Goal: Obtain resource: Download file/media

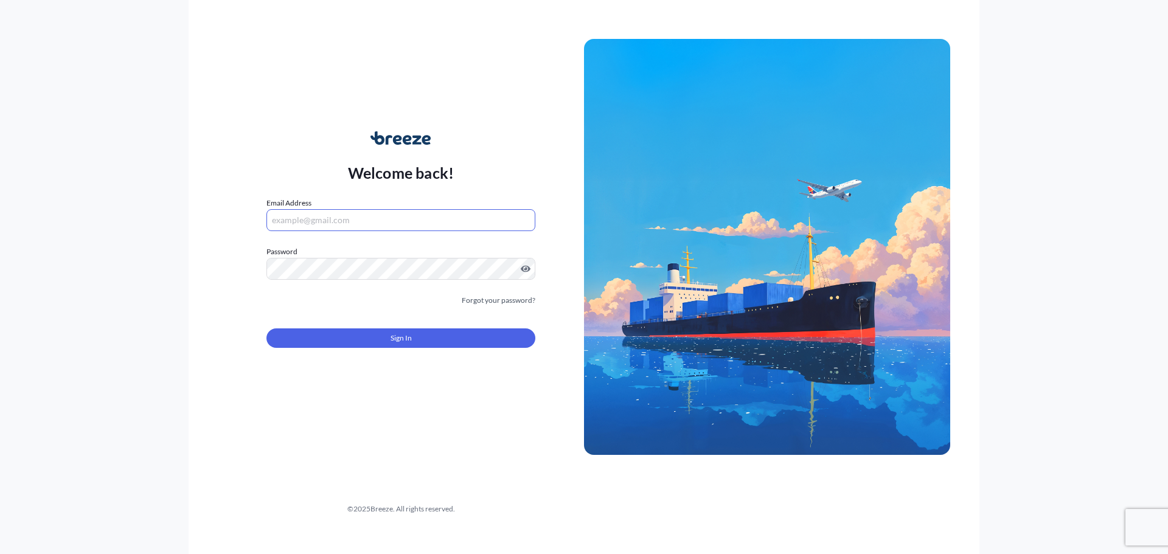
click at [404, 215] on input "Email Address" at bounding box center [400, 220] width 269 height 22
type input "[EMAIL_ADDRESS][DOMAIN_NAME]"
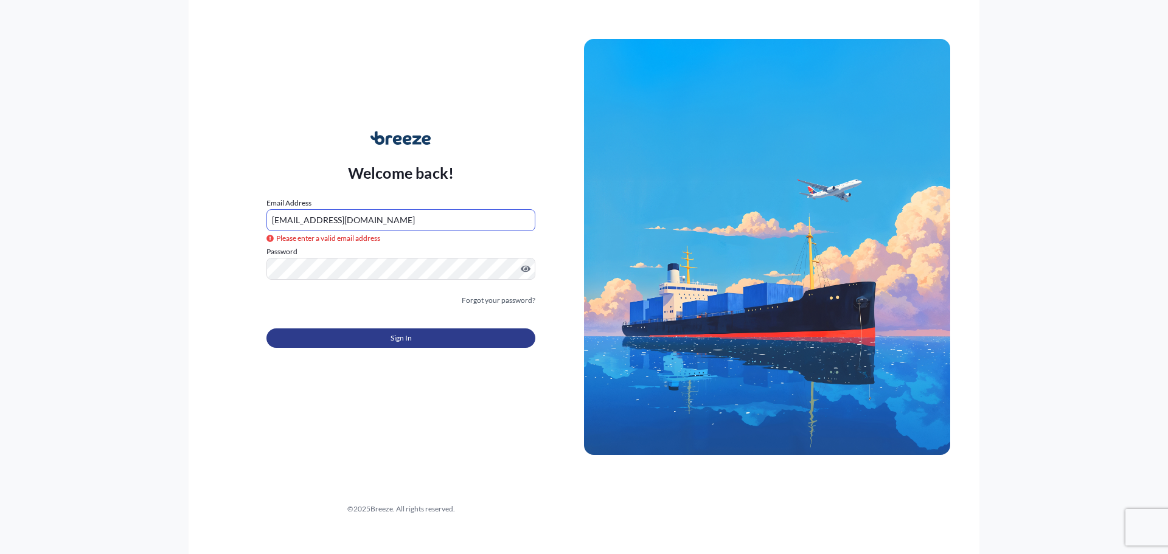
click at [432, 343] on button "Sign In" at bounding box center [400, 337] width 269 height 19
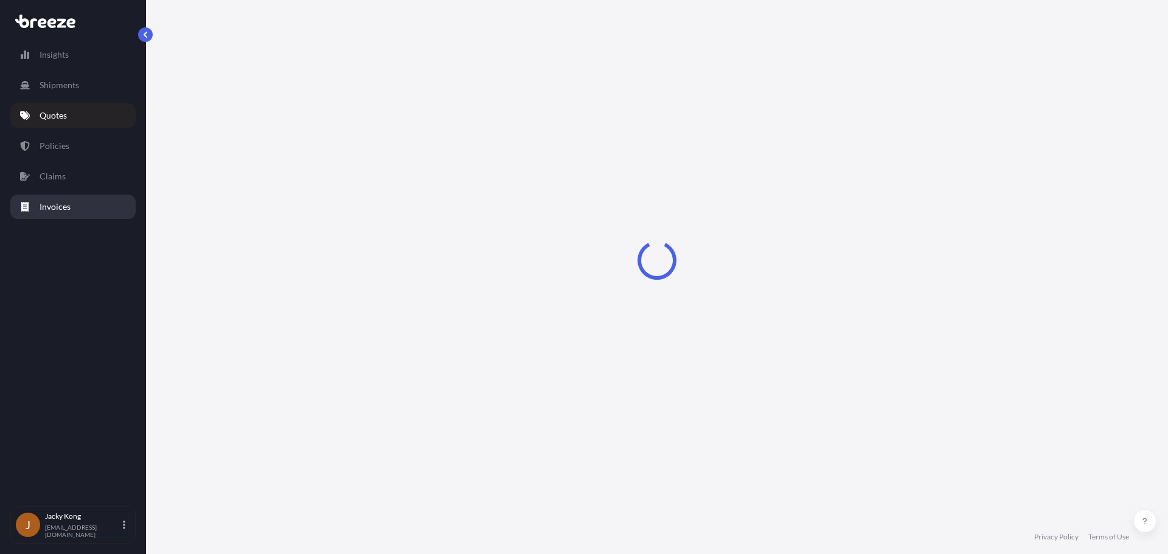
click at [64, 196] on link "Invoices" at bounding box center [72, 207] width 125 height 24
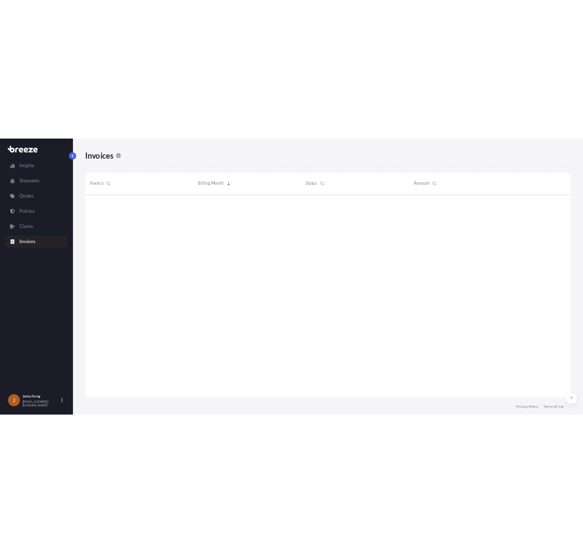
scroll to position [411, 964]
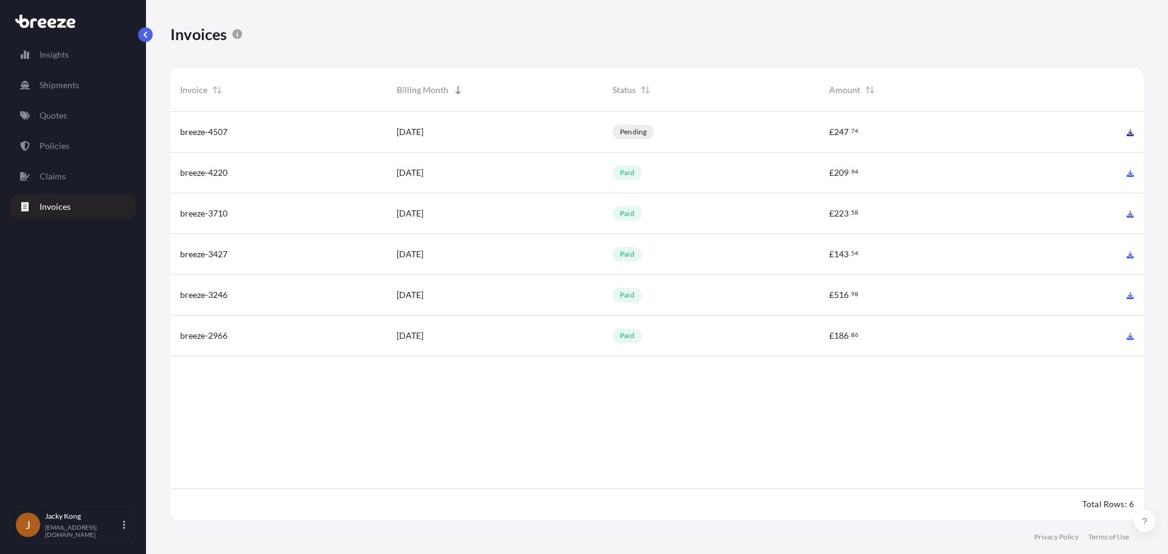
click at [1132, 133] on icon at bounding box center [1129, 132] width 7 height 7
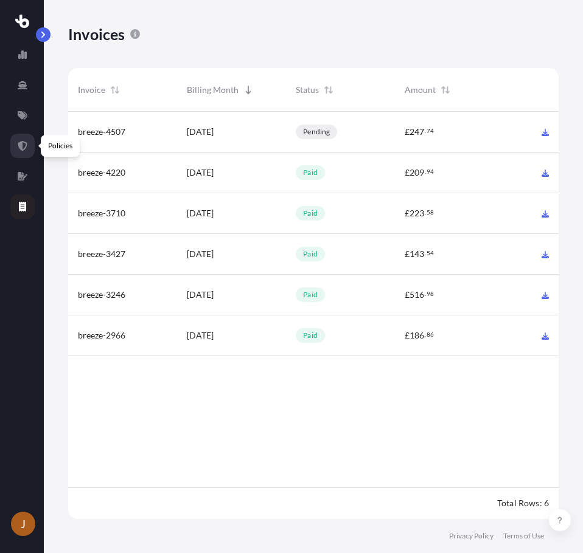
scroll to position [410, 481]
click at [24, 148] on icon at bounding box center [23, 146] width 10 height 10
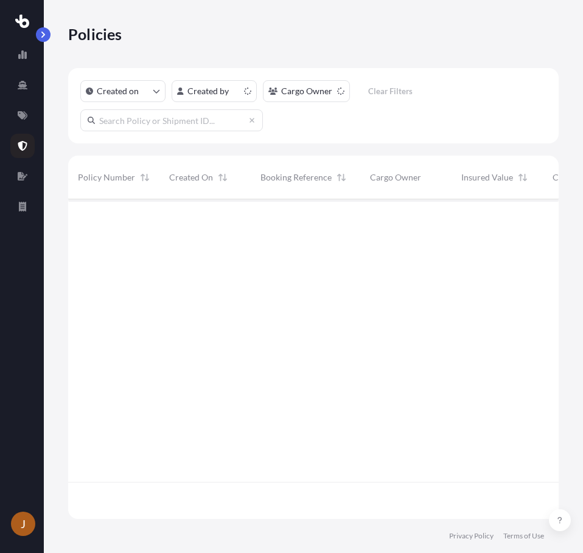
scroll to position [317, 481]
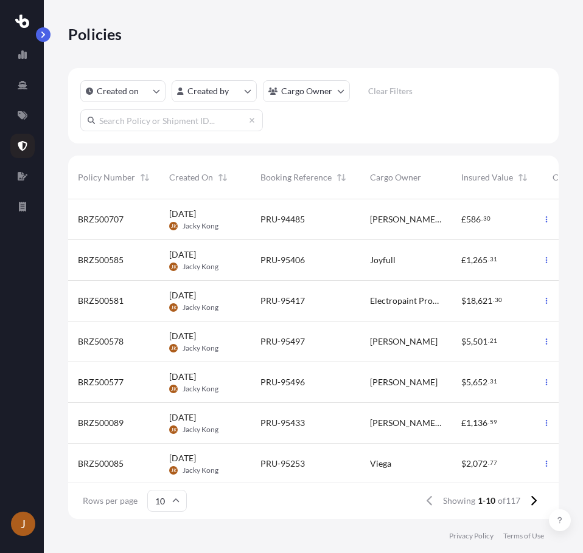
click at [154, 125] on input "text" at bounding box center [171, 120] width 182 height 22
paste input "BRZ498357"
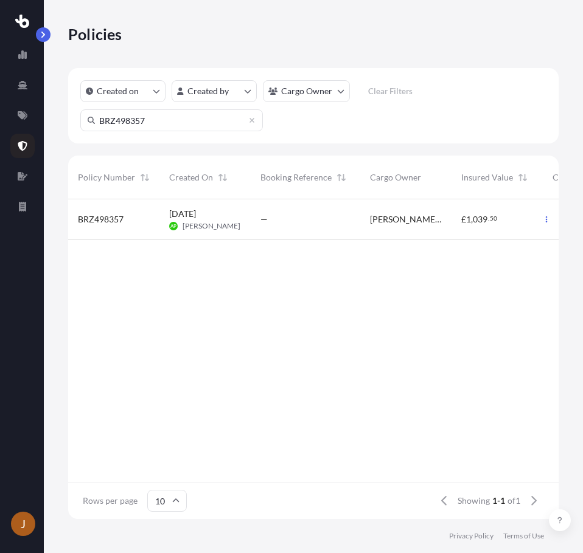
type input "BRZ498357"
click at [217, 223] on span "[PERSON_NAME]" at bounding box center [211, 226] width 58 height 10
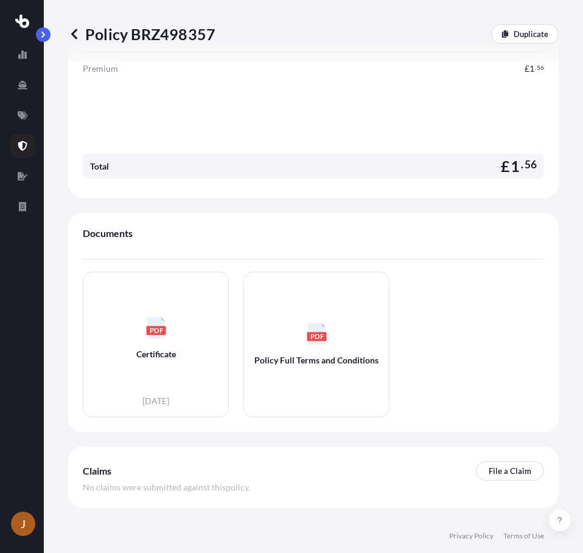
scroll to position [547, 0]
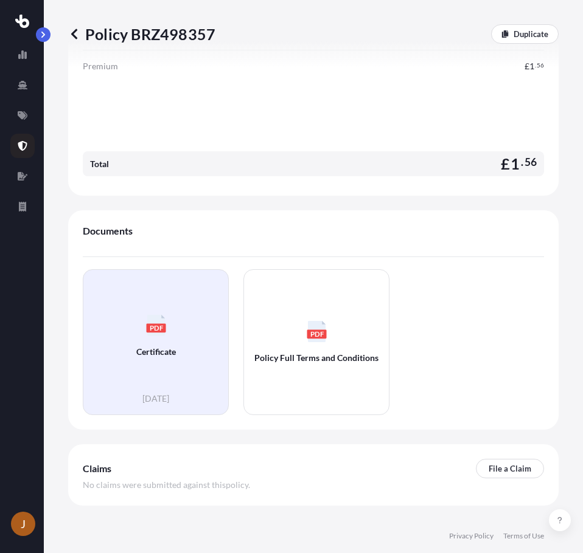
click at [184, 313] on div "PDF Certificate" at bounding box center [155, 336] width 125 height 113
